Goal: Check status: Check status

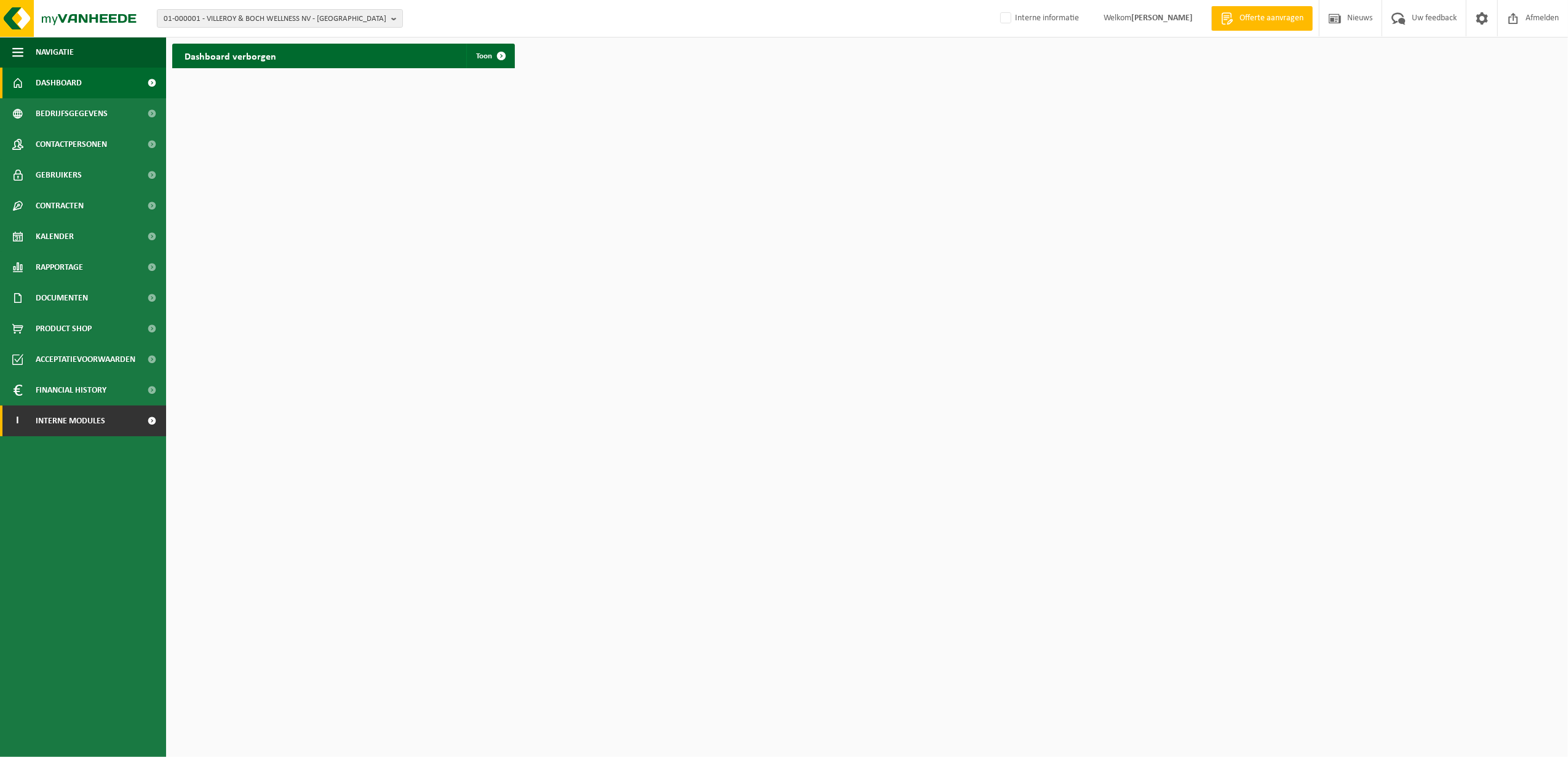
click at [85, 419] on span "Interne modules" at bounding box center [70, 421] width 69 height 31
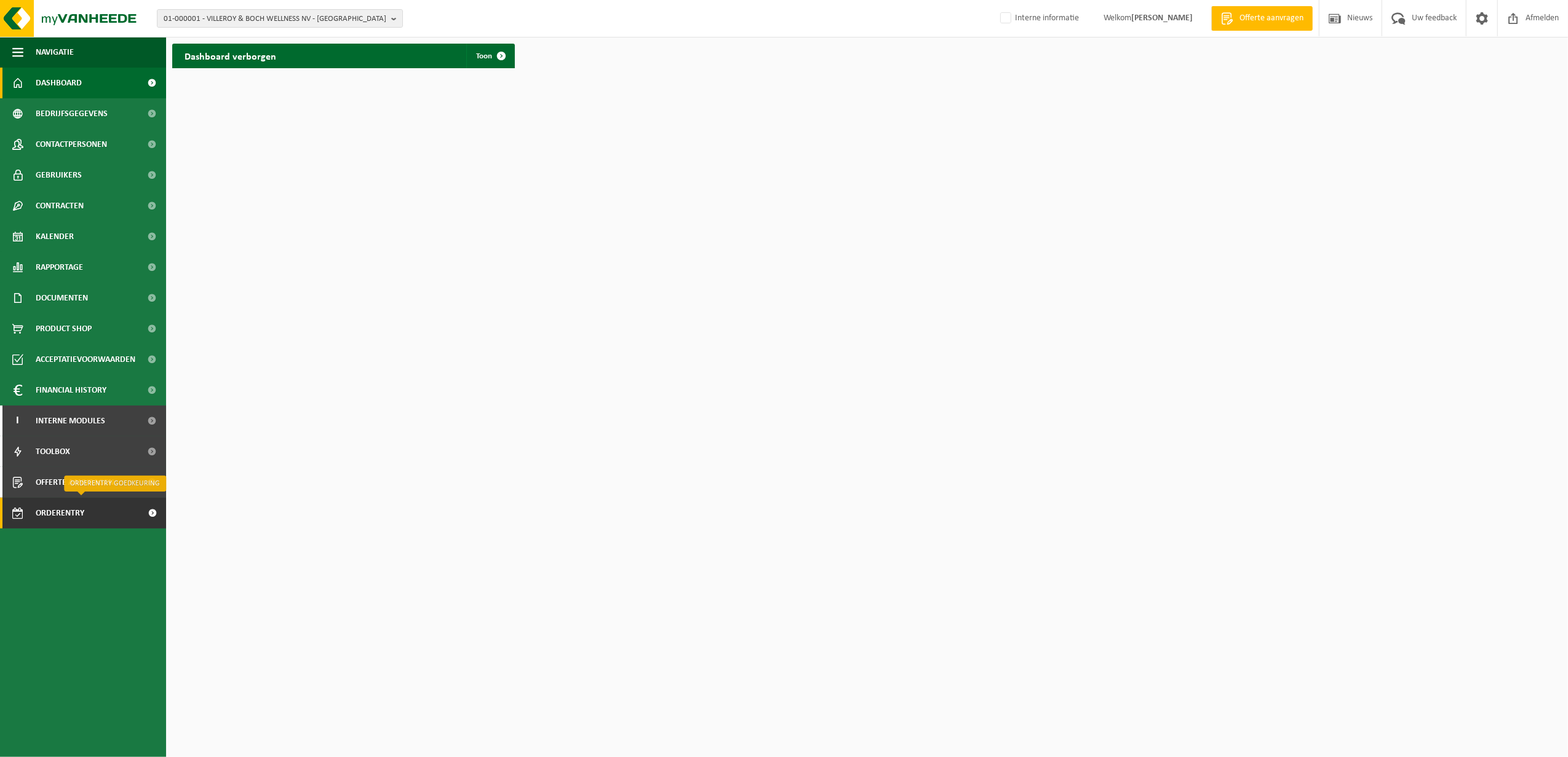
click at [73, 515] on span "Orderentry Goedkeuring" at bounding box center [87, 513] width 104 height 31
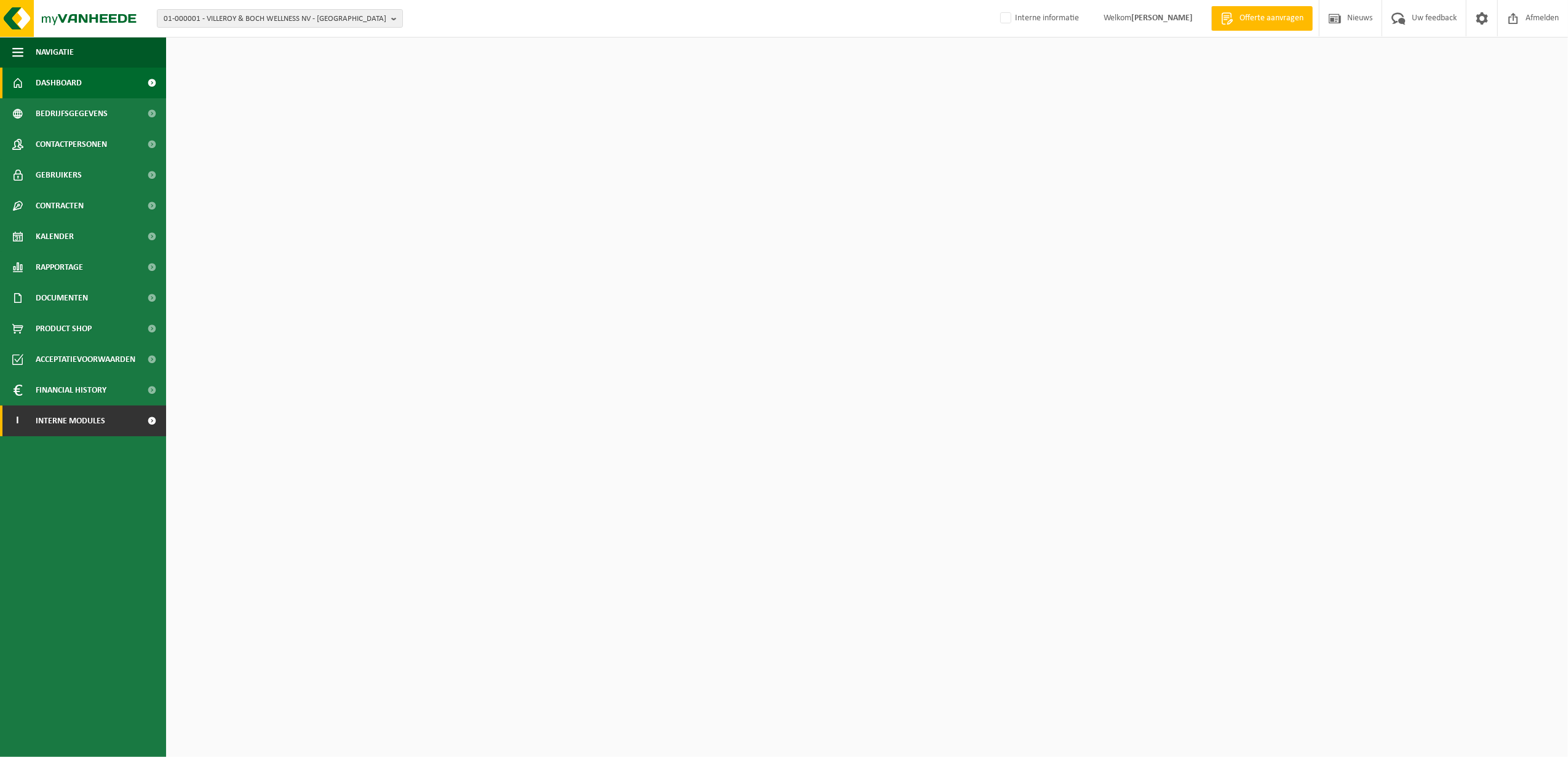
click at [67, 422] on span "Interne modules" at bounding box center [70, 421] width 69 height 31
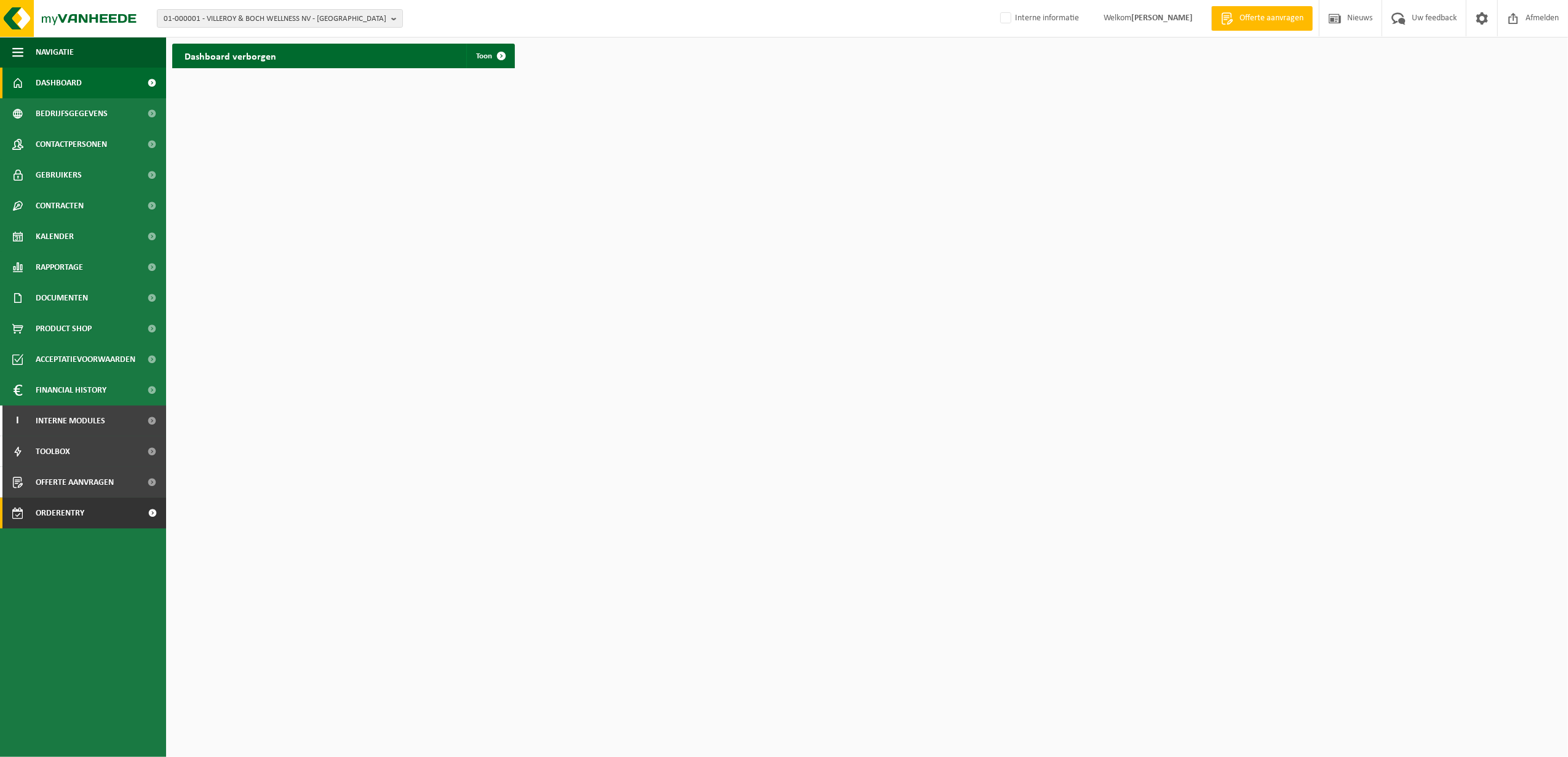
click at [81, 504] on span "Orderentry Goedkeuring" at bounding box center [87, 513] width 104 height 31
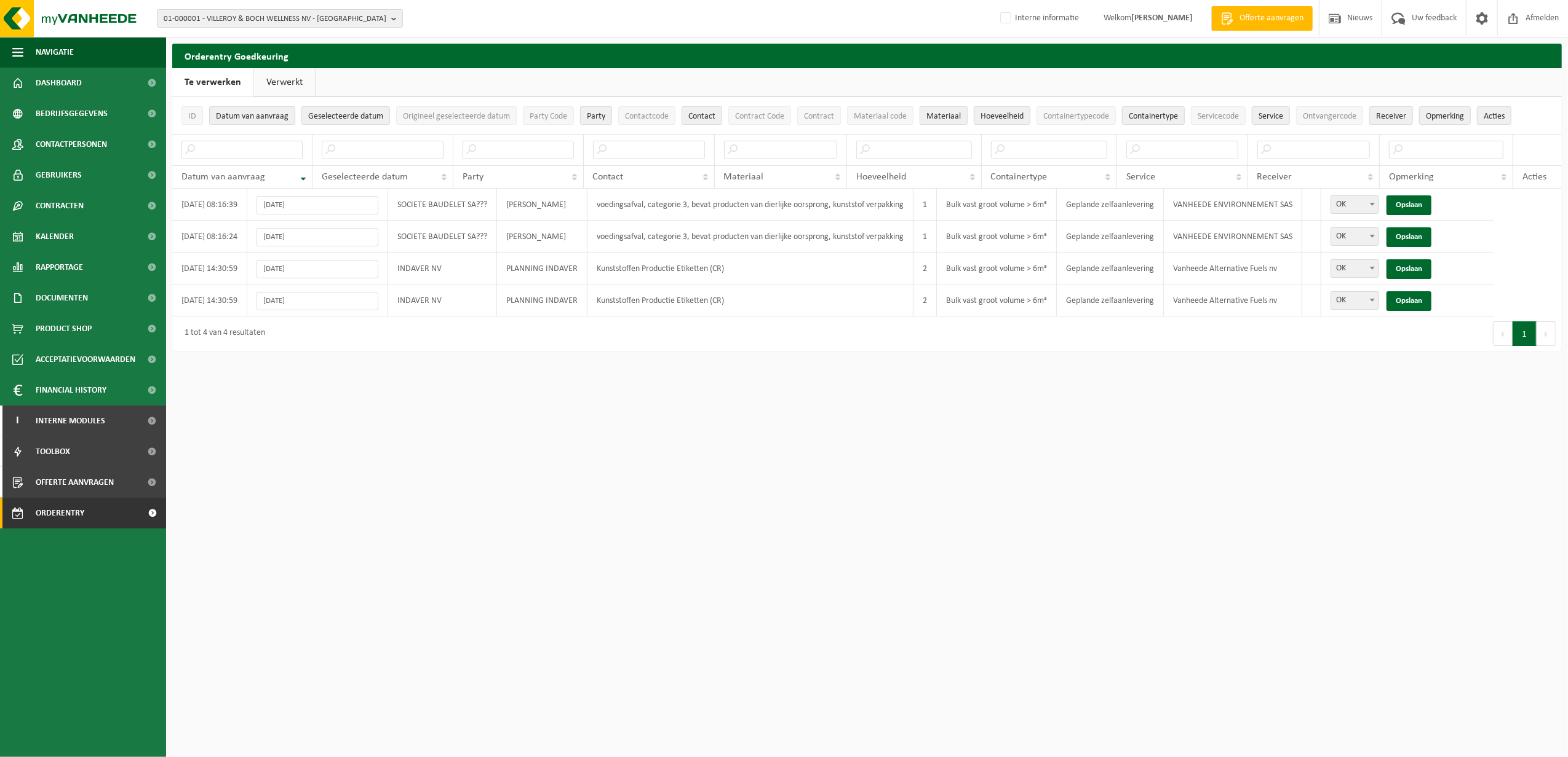
click at [292, 77] on link "Verwerkt" at bounding box center [284, 82] width 61 height 28
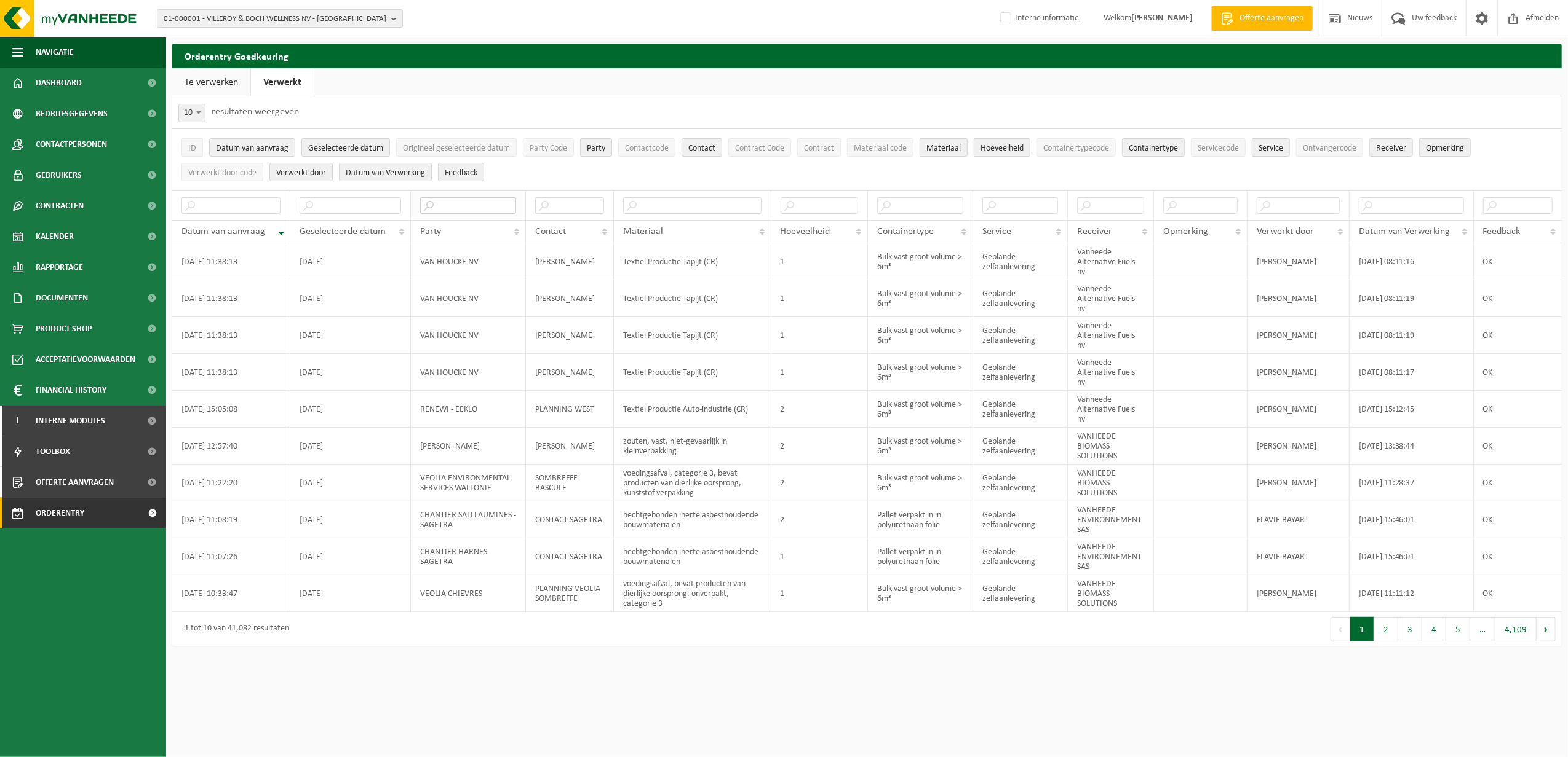
click at [461, 214] on input "text" at bounding box center [468, 206] width 96 height 16
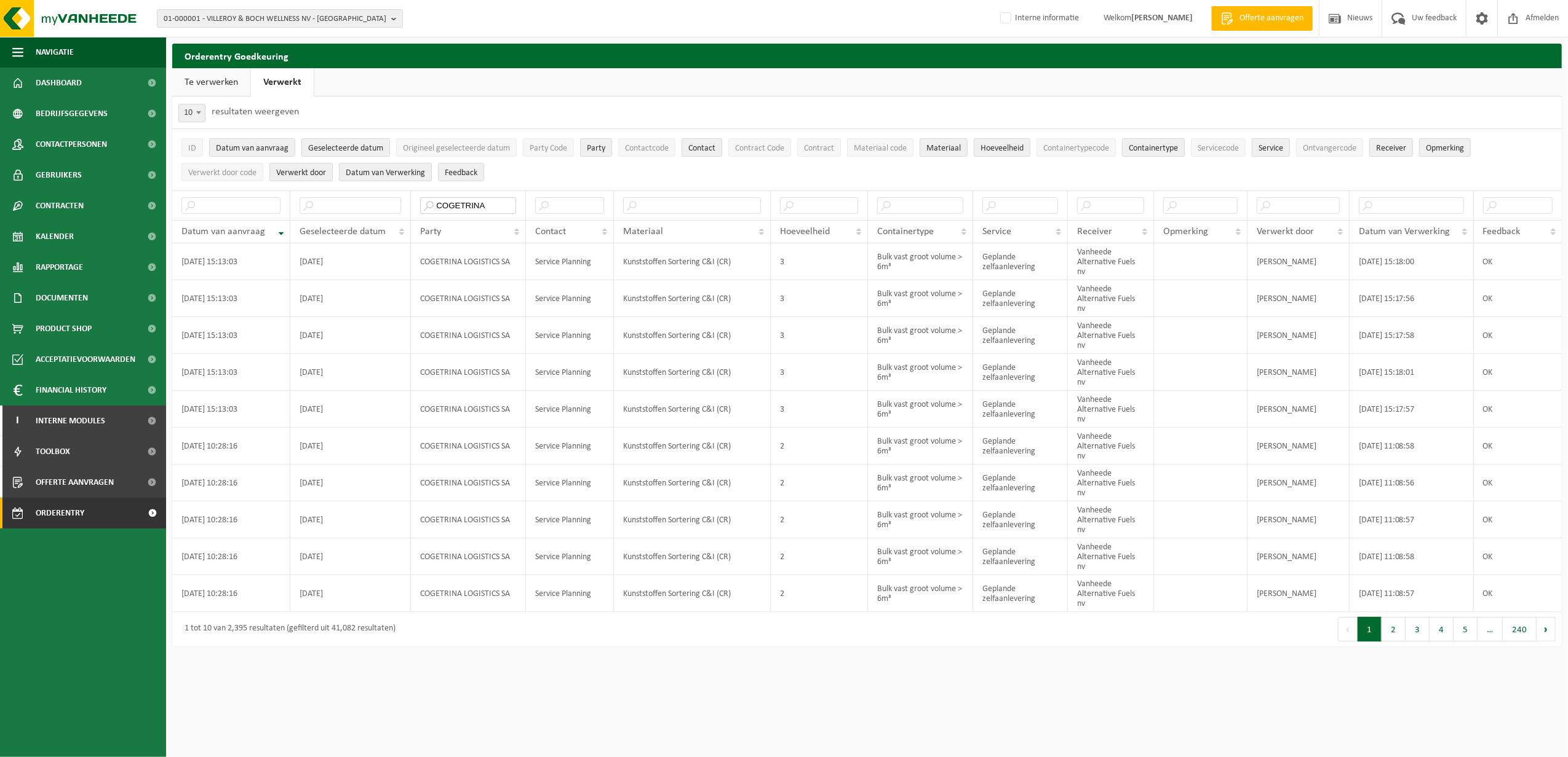
type input "COGETRINA"
